Goal: Find specific page/section: Find specific page/section

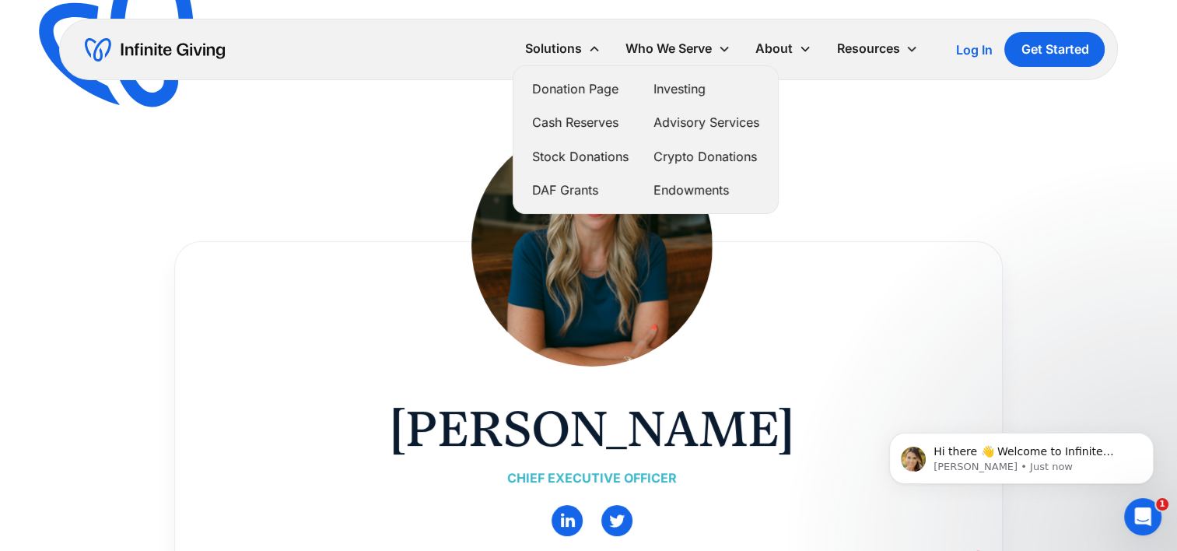
click at [687, 124] on link "Advisory Services" at bounding box center [706, 122] width 106 height 21
